Goal: Information Seeking & Learning: Learn about a topic

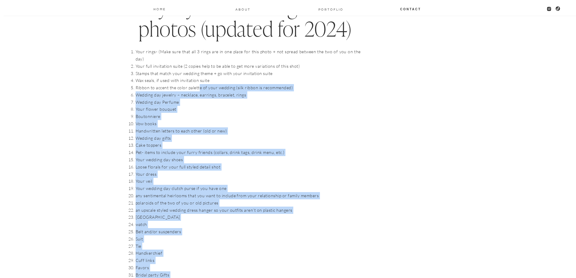
scroll to position [575, 0]
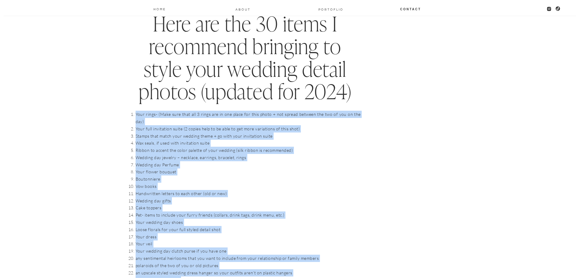
drag, startPoint x: 255, startPoint y: 244, endPoint x: 136, endPoint y: 113, distance: 177.6
click at [136, 113] on ol "Your rings- (Make sure that all 3 rings are in one place for this photo + not s…" at bounding box center [248, 230] width 225 height 238
copy ol "Lore ipsum- (Dolo sita cons adi 4 elits doe te inc utlab etd magn aliqu + eni a…"
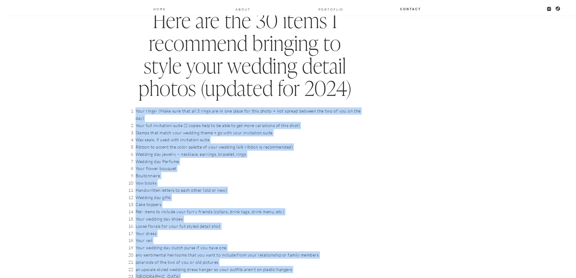
scroll to position [545, 0]
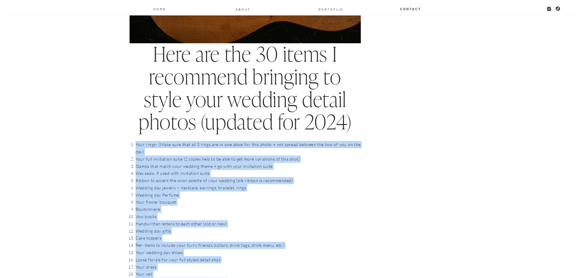
drag, startPoint x: 162, startPoint y: 202, endPoint x: 173, endPoint y: 179, distance: 24.5
click at [162, 206] on li "Boutonniere" at bounding box center [248, 209] width 225 height 7
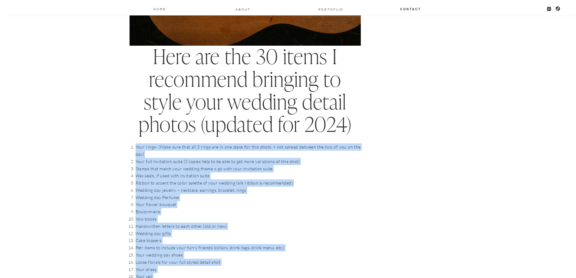
scroll to position [514, 0]
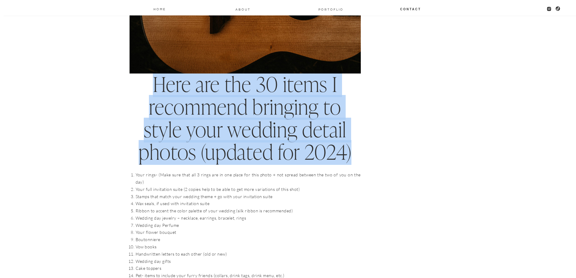
drag, startPoint x: 152, startPoint y: 87, endPoint x: 356, endPoint y: 161, distance: 216.7
click at [356, 161] on h2 "Here are the 30 items I recommend bringing to style your wedding detail photos …" at bounding box center [245, 119] width 231 height 90
copy h2 "Here are the 30 items I recommend bringing to style your wedding detail photos …"
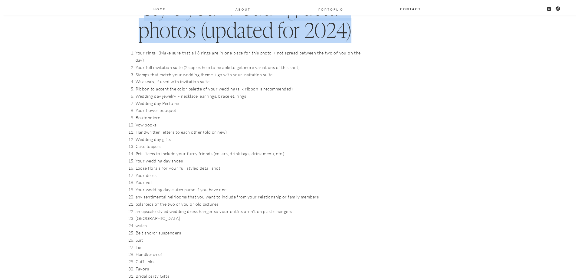
scroll to position [635, 0]
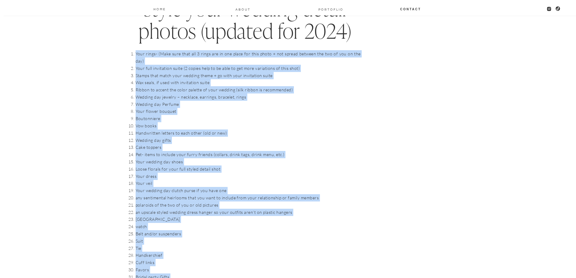
drag, startPoint x: 260, startPoint y: 186, endPoint x: 136, endPoint y: 56, distance: 179.8
click at [136, 56] on ol "Your rings- (Make sure that all 3 rings are in one place for this photo + not s…" at bounding box center [248, 169] width 225 height 238
copy ol "Lore ipsum- (Dolo sita cons adi 4 elits doe te inc utlab etd magn aliqu + eni a…"
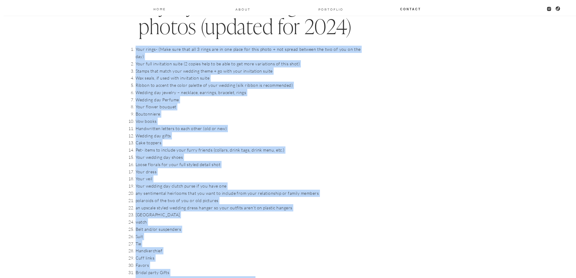
scroll to position [787, 0]
